Goal: Task Accomplishment & Management: Complete application form

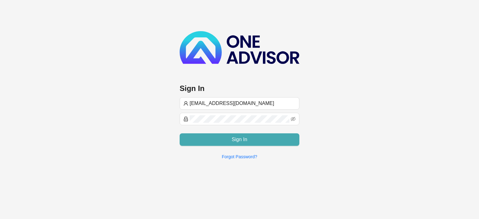
type input "[EMAIL_ADDRESS][DOMAIN_NAME]"
click at [246, 134] on button "Sign In" at bounding box center [239, 139] width 120 height 12
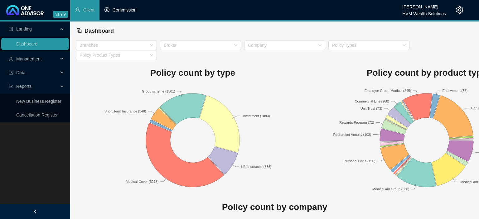
click at [123, 7] on li "Commission" at bounding box center [120, 10] width 42 height 20
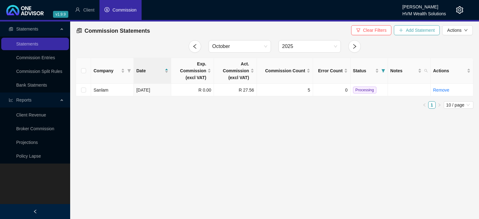
click at [418, 31] on span "Add Statement" at bounding box center [419, 30] width 29 height 7
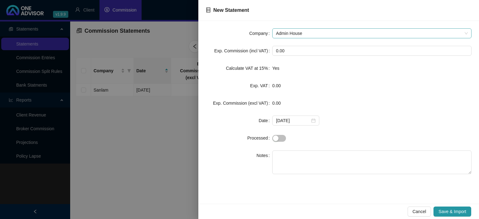
click at [306, 31] on span "Admin House" at bounding box center [372, 33] width 192 height 9
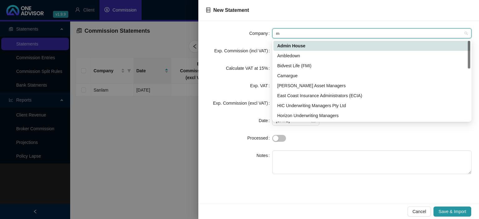
type input "mo"
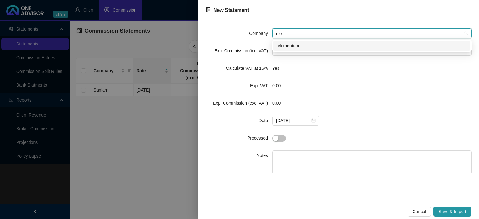
click at [278, 44] on div "Momentum" at bounding box center [371, 45] width 189 height 7
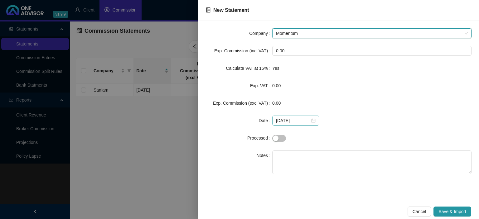
click at [308, 122] on div "[DATE]" at bounding box center [296, 120] width 40 height 7
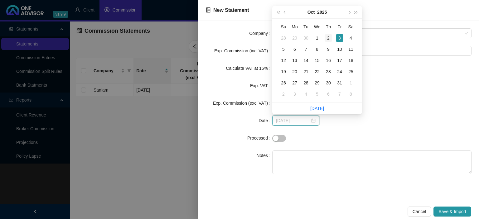
type input "[DATE]"
click at [327, 39] on div "2" at bounding box center [327, 37] width 7 height 7
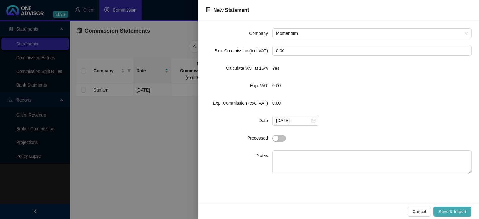
click at [450, 211] on span "Save & Import" at bounding box center [452, 211] width 28 height 7
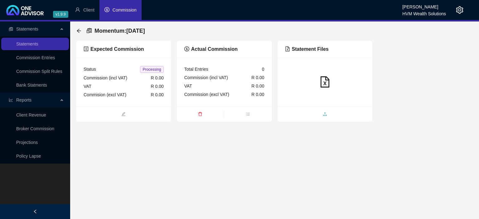
click at [312, 113] on span "upload" at bounding box center [324, 114] width 95 height 7
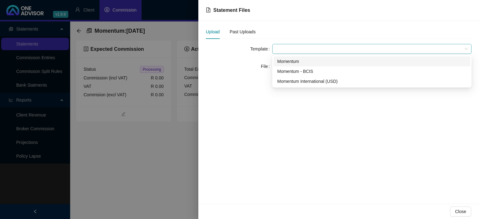
click at [286, 48] on span at bounding box center [372, 48] width 192 height 9
click at [285, 60] on div "Momentum" at bounding box center [371, 61] width 189 height 7
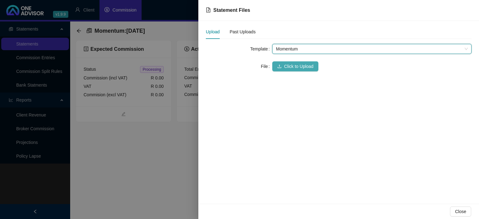
click at [284, 64] on span "Click to Upload" at bounding box center [298, 66] width 29 height 7
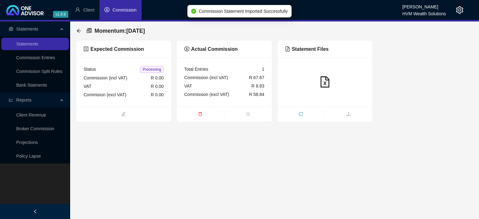
click at [322, 100] on div at bounding box center [324, 82] width 95 height 49
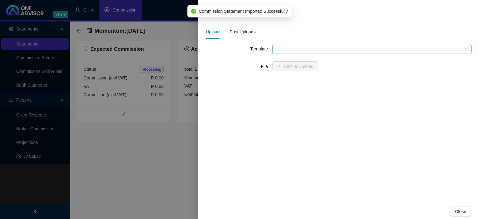
click at [300, 47] on span at bounding box center [372, 48] width 192 height 9
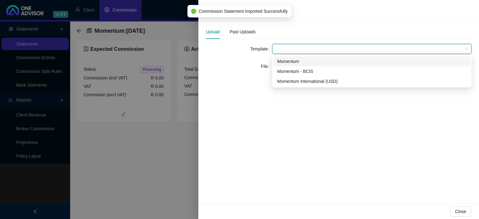
click at [292, 62] on div "Momentum" at bounding box center [371, 61] width 189 height 7
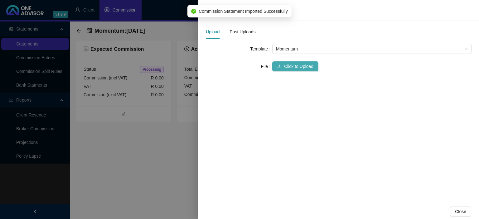
click at [289, 65] on span "Click to Upload" at bounding box center [298, 66] width 29 height 7
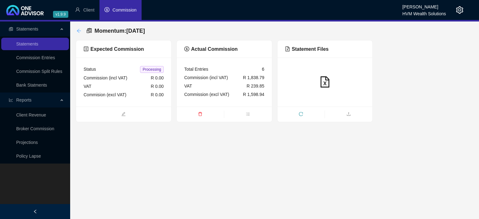
click at [77, 30] on icon "arrow-left" at bounding box center [78, 30] width 5 height 5
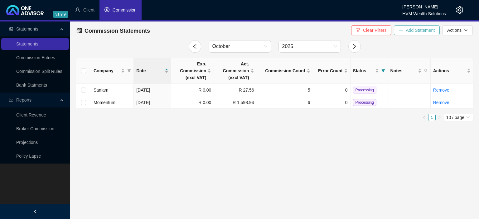
click at [411, 30] on span "Add Statement" at bounding box center [419, 30] width 29 height 7
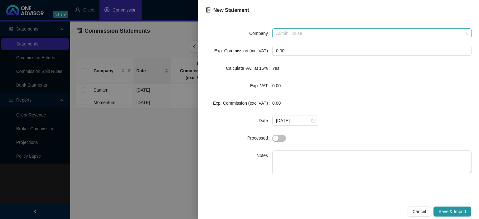
click at [293, 33] on span "Admin House" at bounding box center [372, 33] width 192 height 9
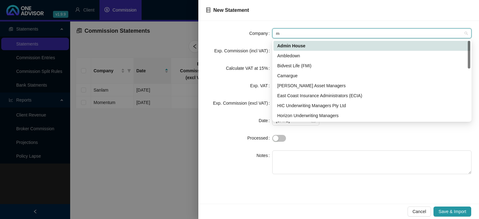
type input "me"
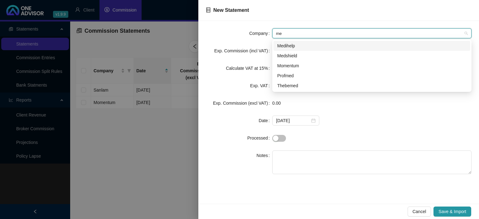
click at [292, 46] on div "Medihelp" at bounding box center [371, 45] width 189 height 7
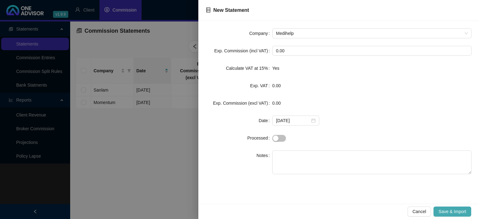
click at [461, 210] on span "Save & Import" at bounding box center [452, 211] width 28 height 7
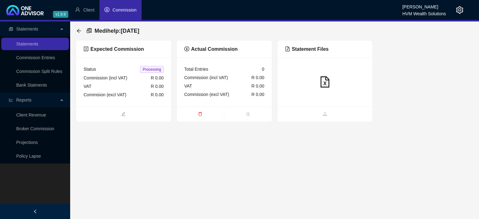
click at [330, 111] on span at bounding box center [324, 114] width 95 height 7
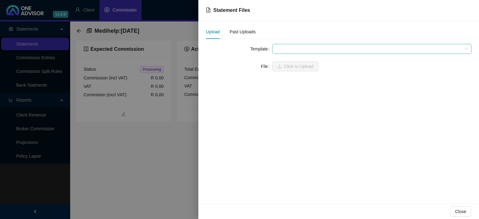
click at [284, 46] on span at bounding box center [372, 48] width 192 height 9
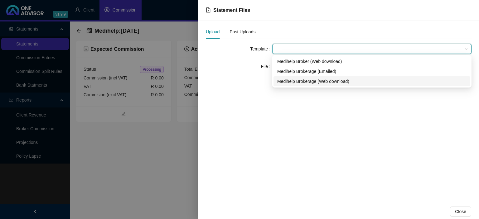
click at [289, 82] on div "Medihelp Brokerage (Web download)" at bounding box center [371, 81] width 189 height 7
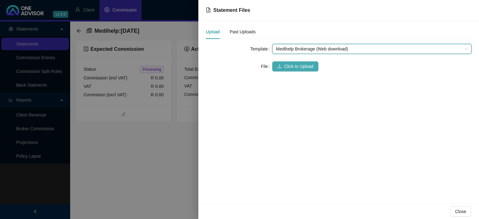
click at [288, 68] on span "Click to Upload" at bounding box center [298, 66] width 29 height 7
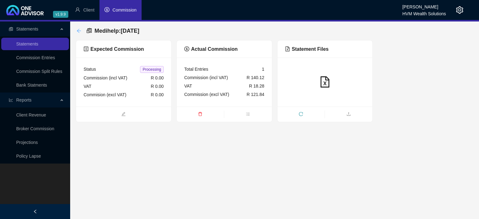
click at [78, 31] on icon "arrow-left" at bounding box center [78, 30] width 5 height 5
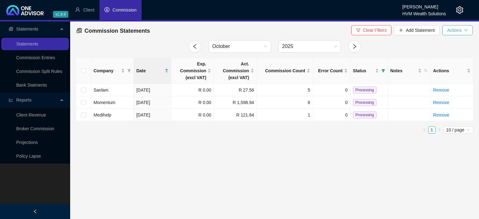
click at [456, 29] on span "Actions" at bounding box center [454, 30] width 14 height 7
click at [455, 13] on div at bounding box center [454, 10] width 17 height 20
click at [457, 13] on icon "setting" at bounding box center [459, 9] width 7 height 7
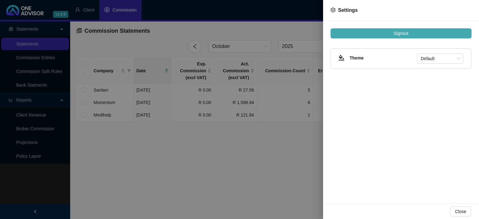
click at [408, 36] on span "Signout" at bounding box center [400, 33] width 15 height 7
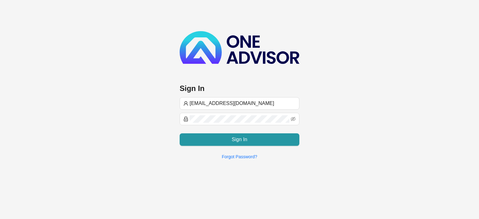
type input "[EMAIL_ADDRESS][DOMAIN_NAME]"
